Goal: Book appointment/travel/reservation

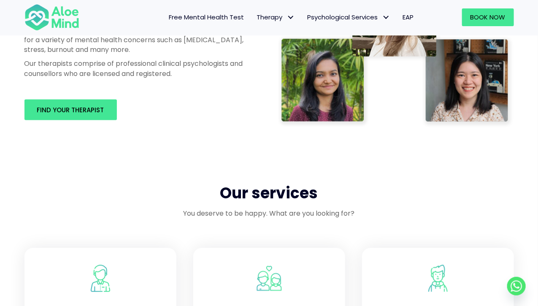
scroll to position [544, 0]
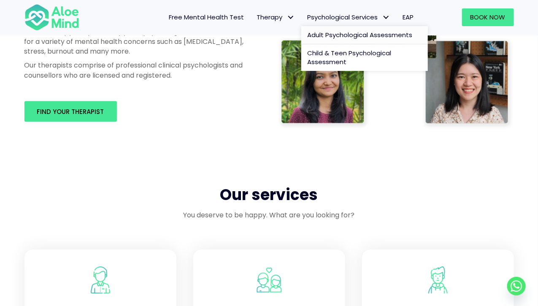
click at [352, 32] on span "Adult Psychological Assessments" at bounding box center [359, 34] width 105 height 9
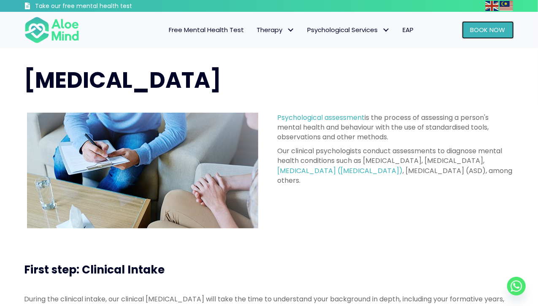
click at [476, 28] on span "Book Now" at bounding box center [487, 29] width 35 height 9
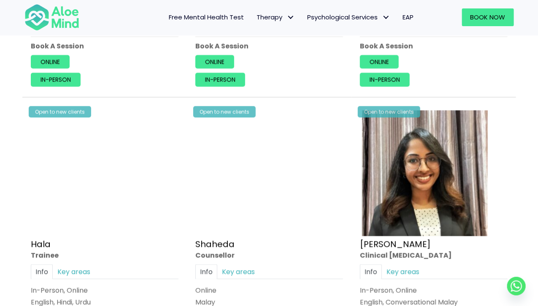
scroll to position [731, 0]
